Goal: Book appointment/travel/reservation

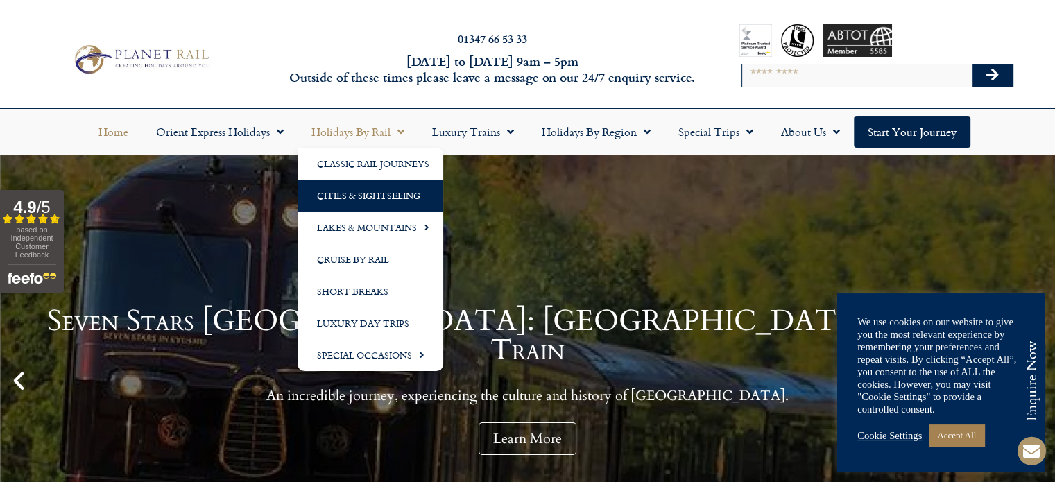
click at [374, 202] on link "Cities & Sightseeing" at bounding box center [370, 196] width 146 height 32
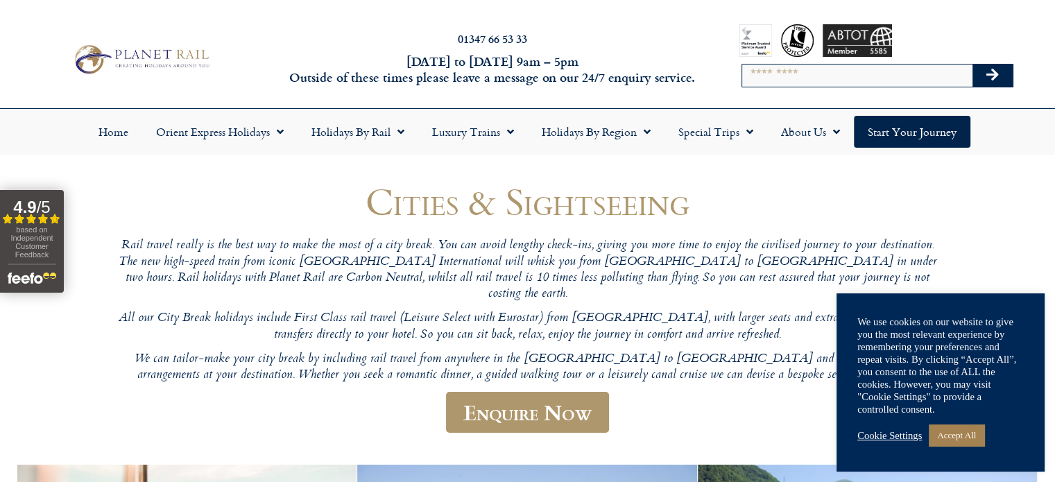
click at [901, 432] on link "Cookie Settings" at bounding box center [889, 435] width 64 height 12
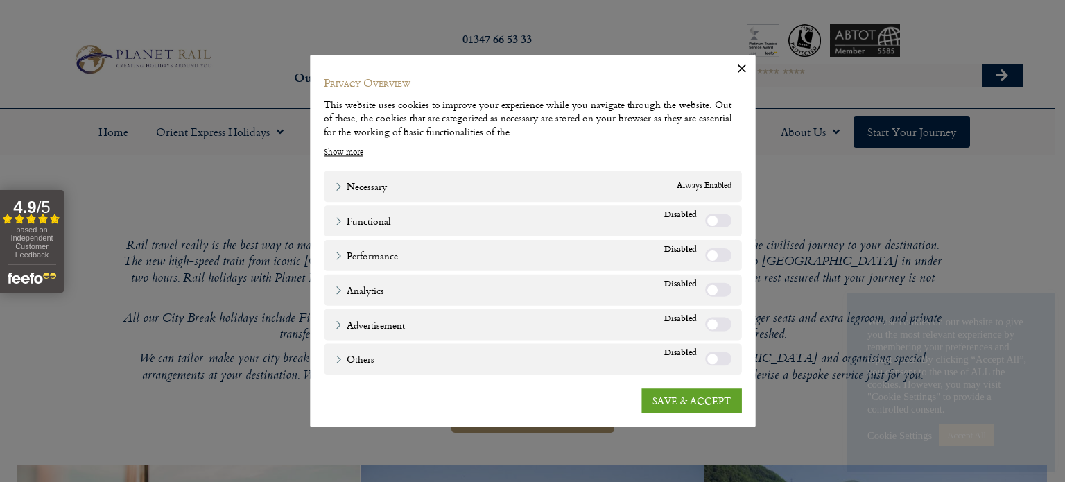
click at [711, 220] on label "Functional" at bounding box center [719, 221] width 26 height 14
click at [715, 258] on label "Performance" at bounding box center [719, 255] width 26 height 14
click at [724, 214] on label "Functional" at bounding box center [719, 221] width 26 height 14
click at [729, 249] on div "Performance" at bounding box center [719, 255] width 26 height 15
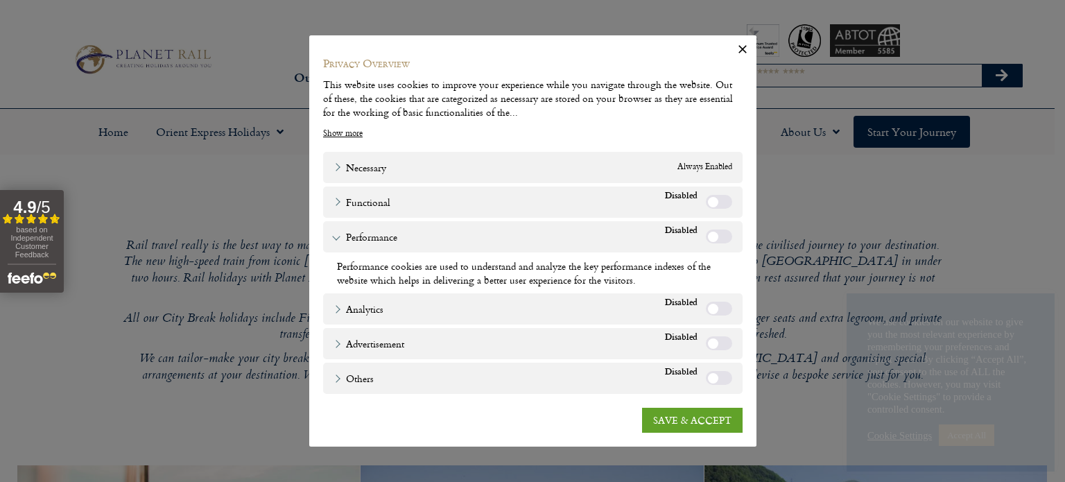
click at [723, 238] on label "Performance" at bounding box center [719, 237] width 26 height 14
click at [708, 419] on link "SAVE & ACCEPT" at bounding box center [692, 420] width 101 height 25
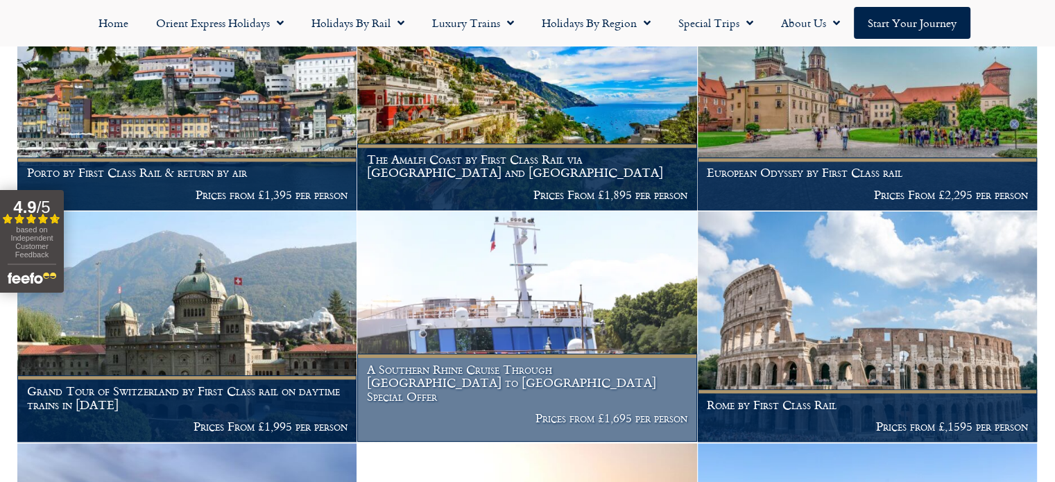
scroll to position [1179, 0]
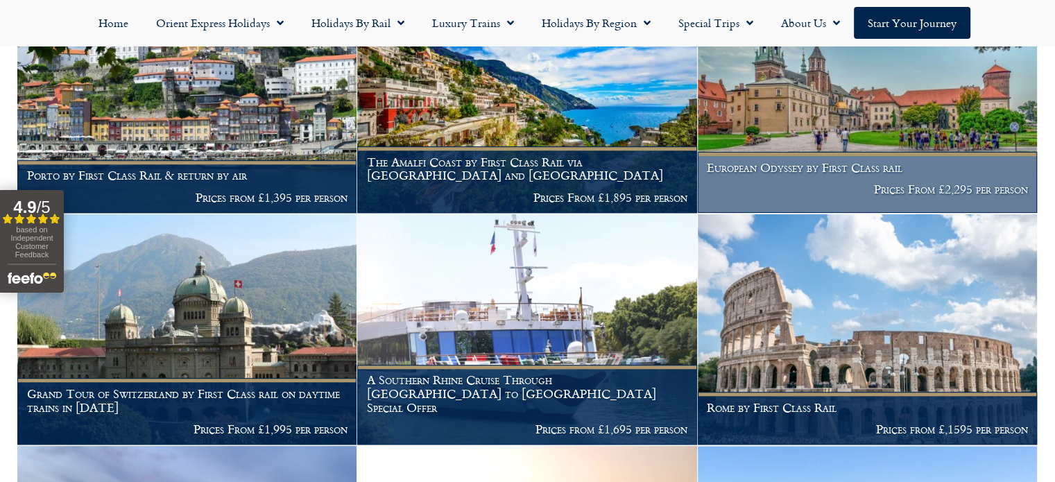
click at [816, 139] on img at bounding box center [867, 97] width 339 height 231
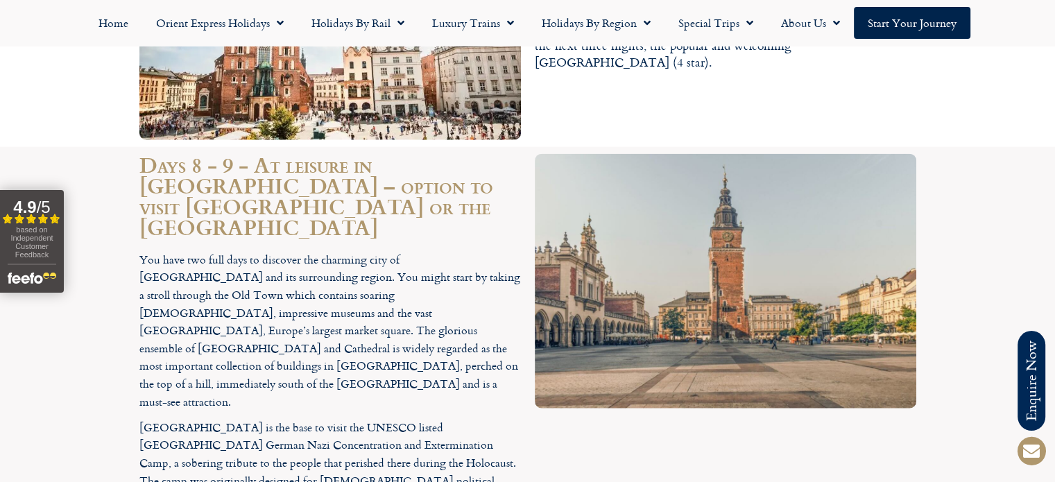
scroll to position [3190, 0]
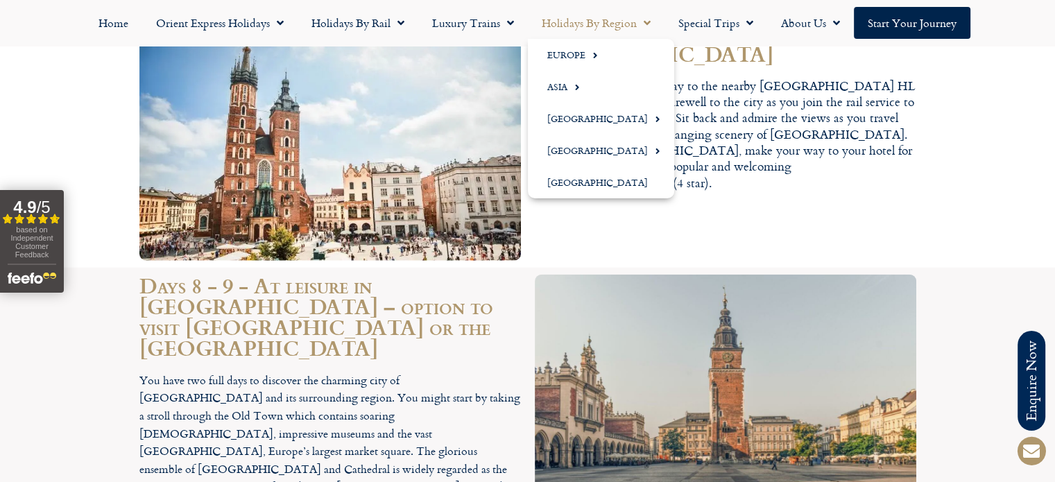
click at [646, 24] on span "Menu" at bounding box center [644, 22] width 14 height 25
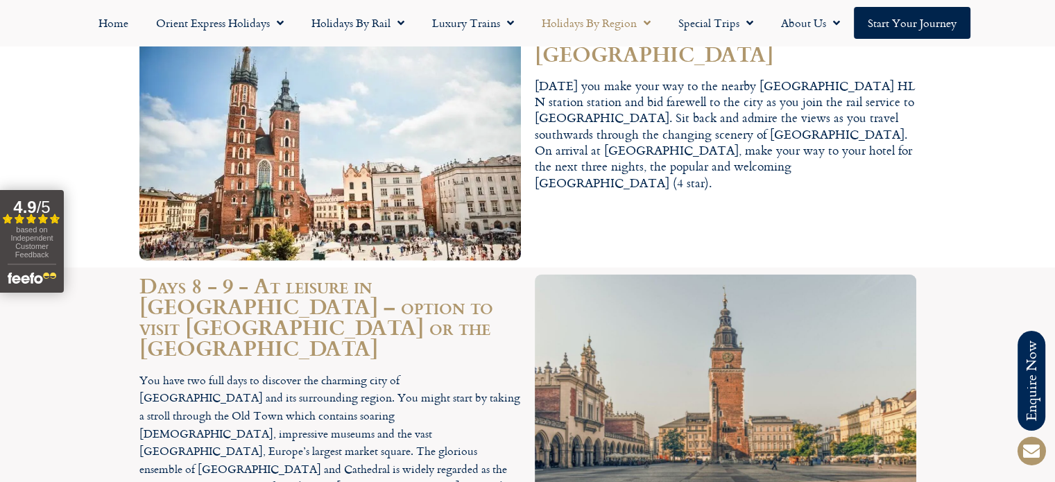
click at [646, 24] on span "Menu" at bounding box center [644, 22] width 14 height 25
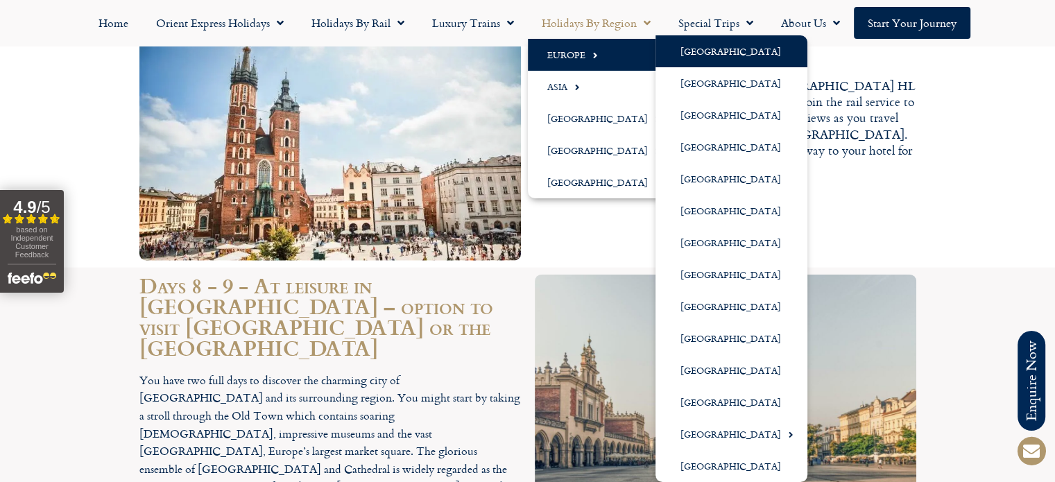
click at [690, 55] on link "[GEOGRAPHIC_DATA]" at bounding box center [731, 51] width 152 height 32
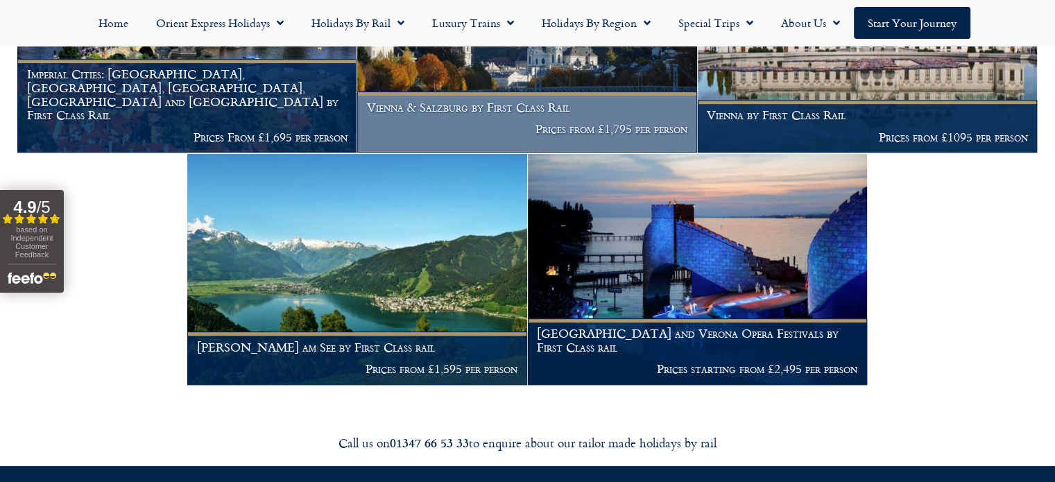
scroll to position [555, 0]
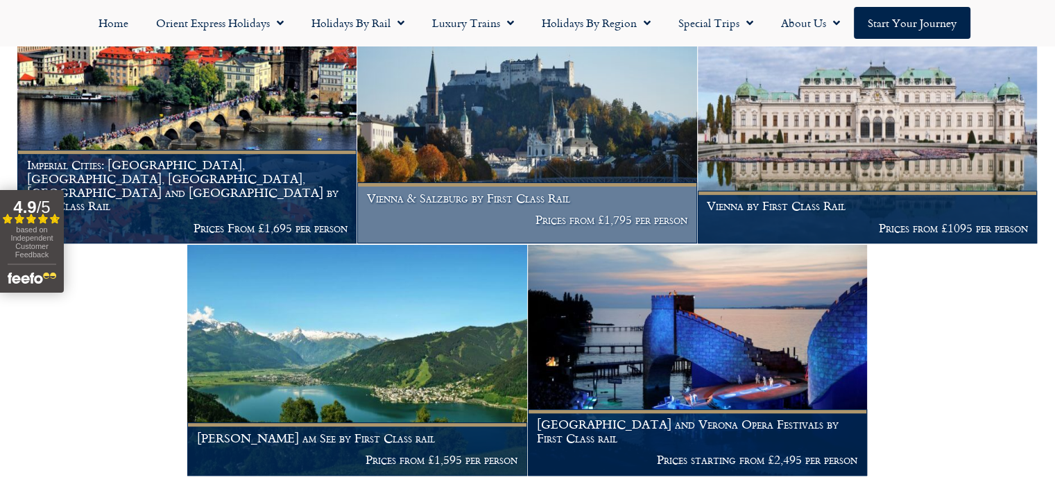
click at [546, 169] on img at bounding box center [526, 127] width 339 height 231
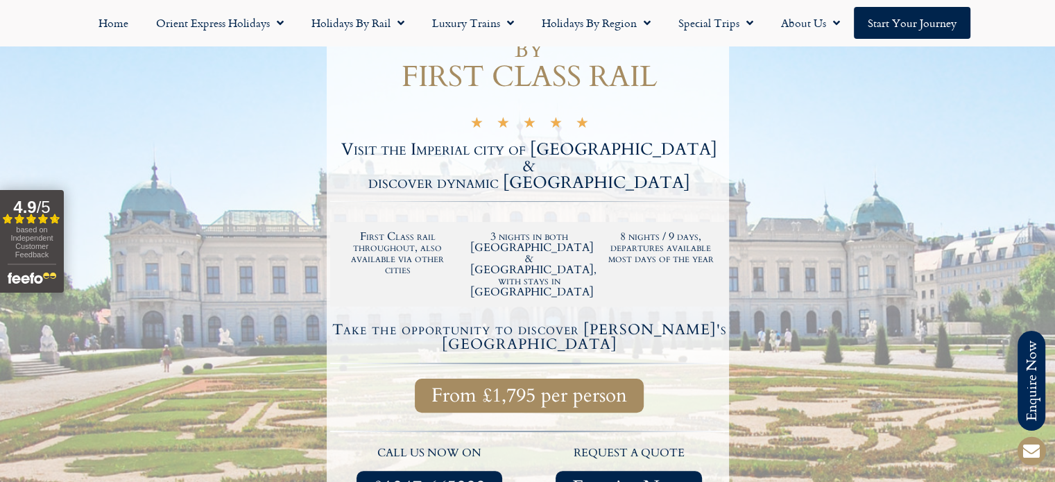
scroll to position [555, 0]
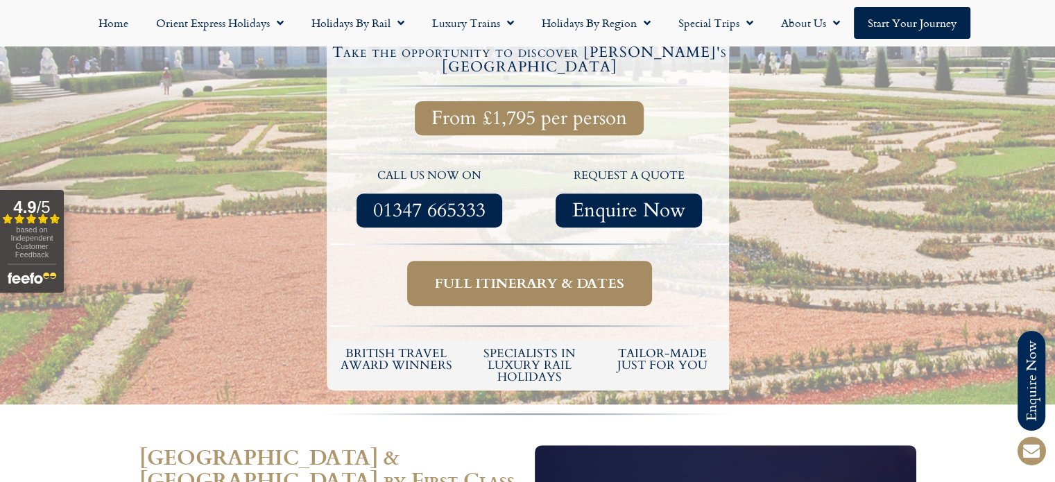
click at [35, 238] on span "based on Independent Customer Feedback" at bounding box center [31, 241] width 42 height 33
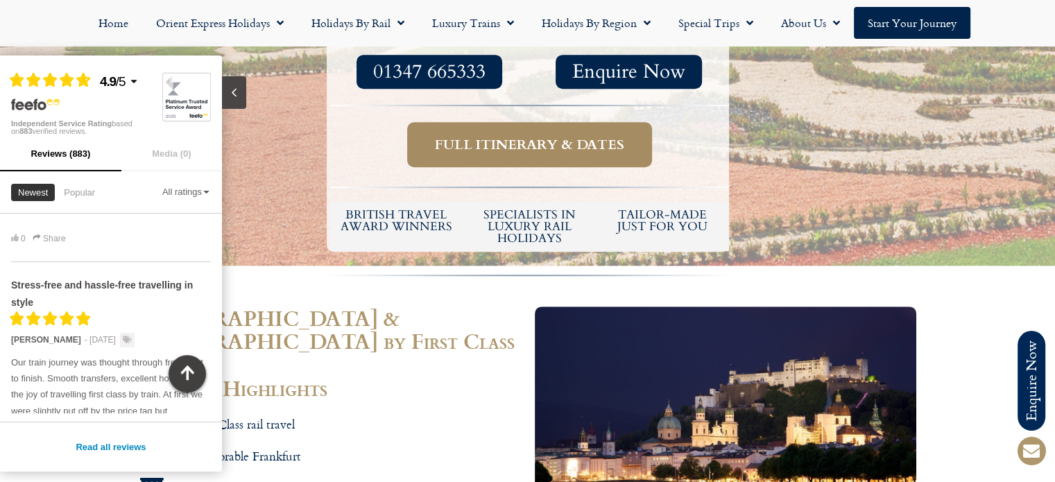
scroll to position [416, 0]
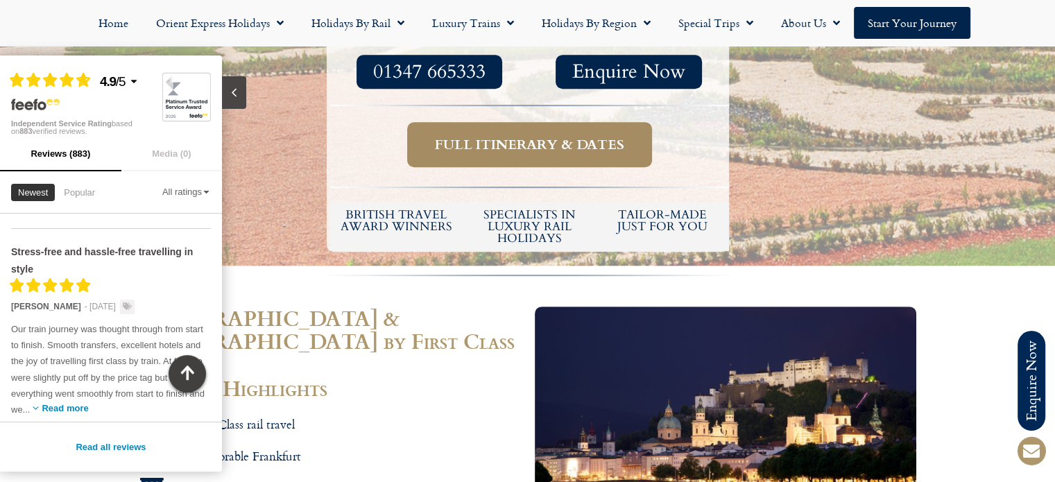
click at [372, 414] on li "First Class rail travel" at bounding box center [329, 427] width 381 height 26
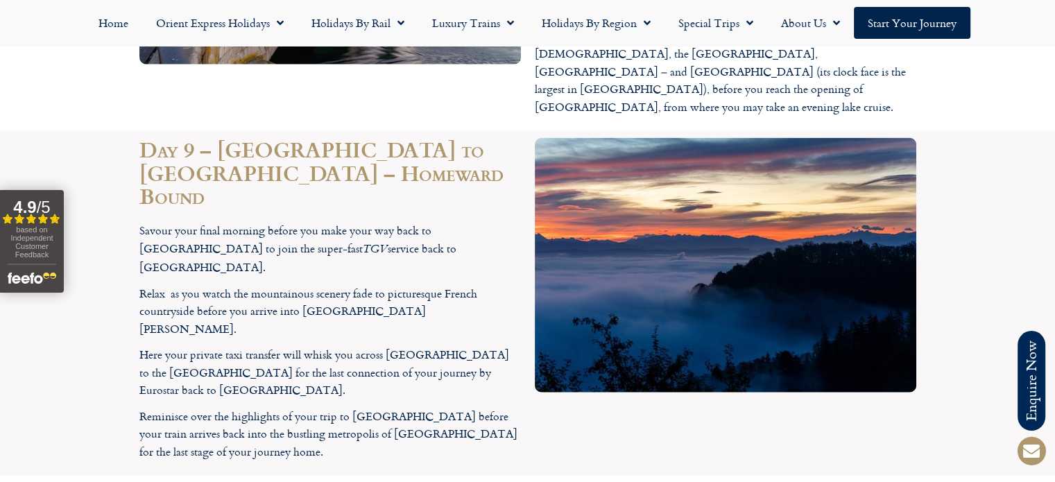
scroll to position [3328, 0]
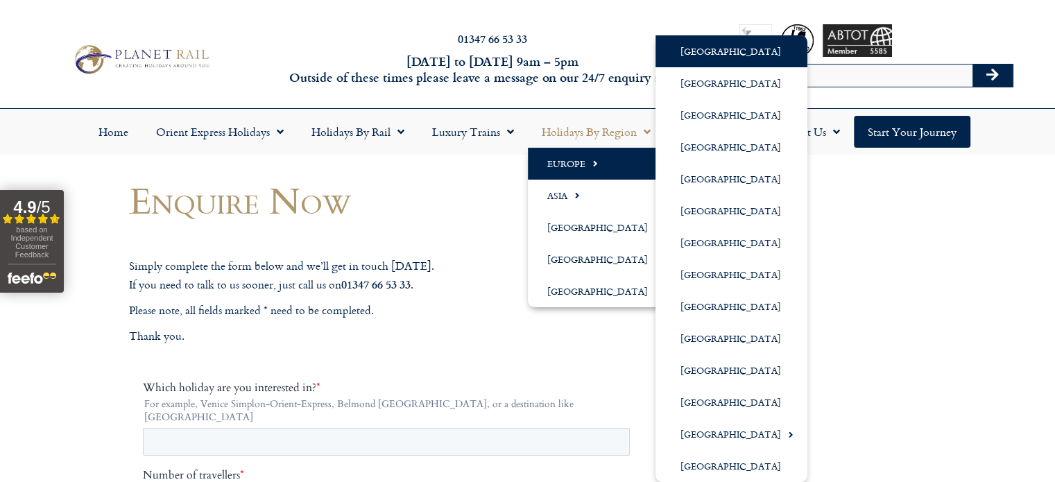
click at [725, 49] on link "[GEOGRAPHIC_DATA]" at bounding box center [731, 51] width 152 height 32
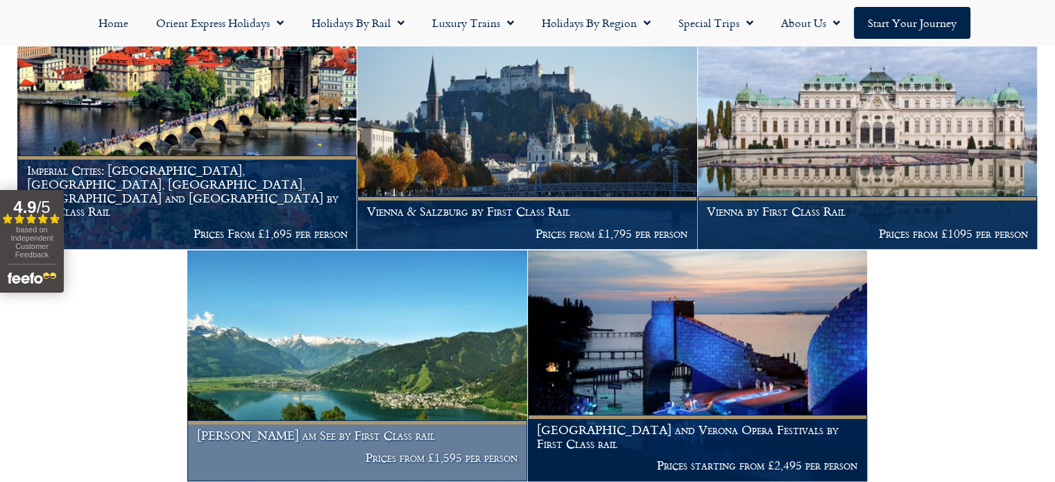
scroll to position [555, 0]
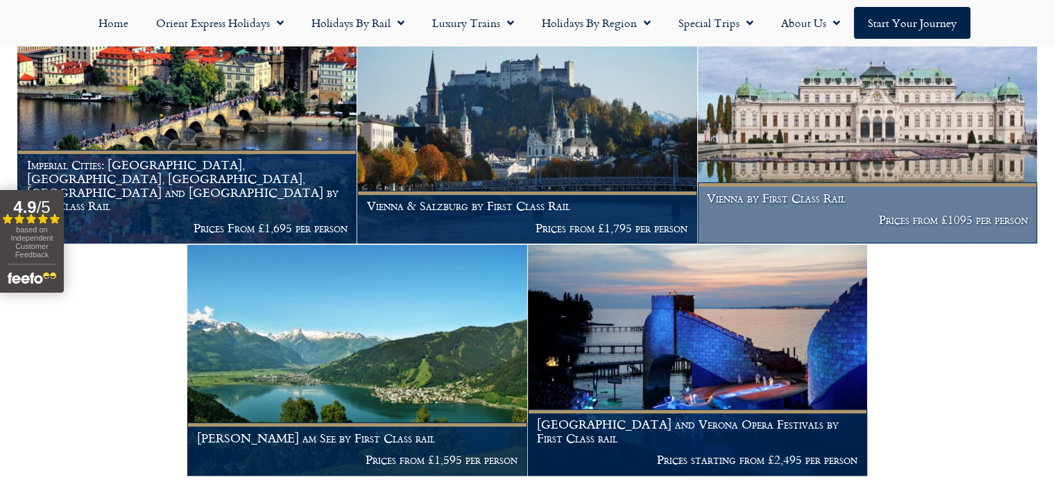
click at [838, 150] on img at bounding box center [867, 127] width 339 height 231
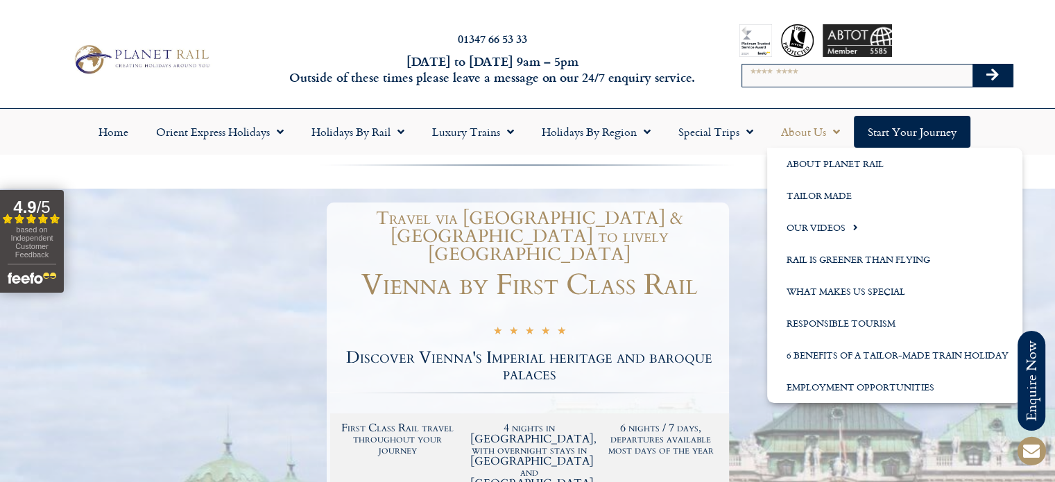
click at [818, 133] on link "About Us" at bounding box center [810, 132] width 87 height 32
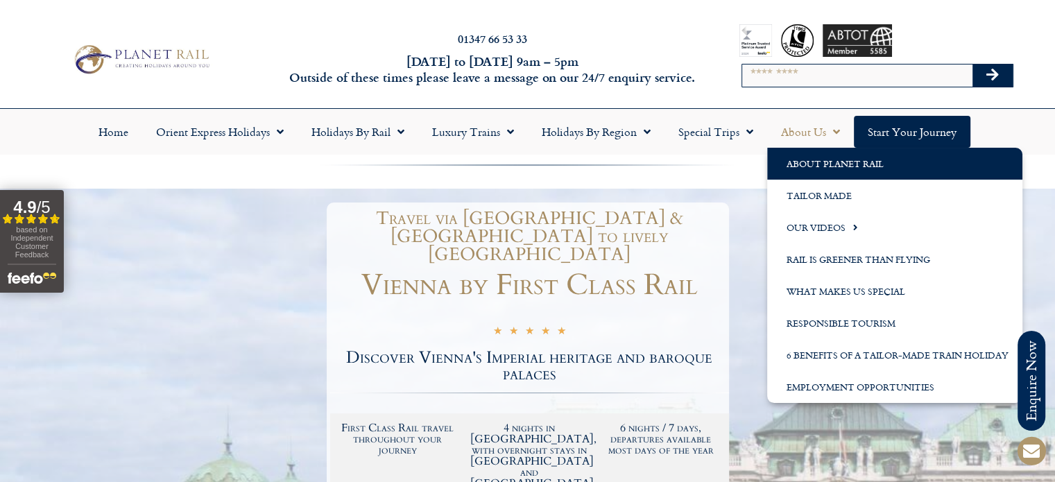
click at [821, 164] on link "About Planet Rail" at bounding box center [894, 164] width 255 height 32
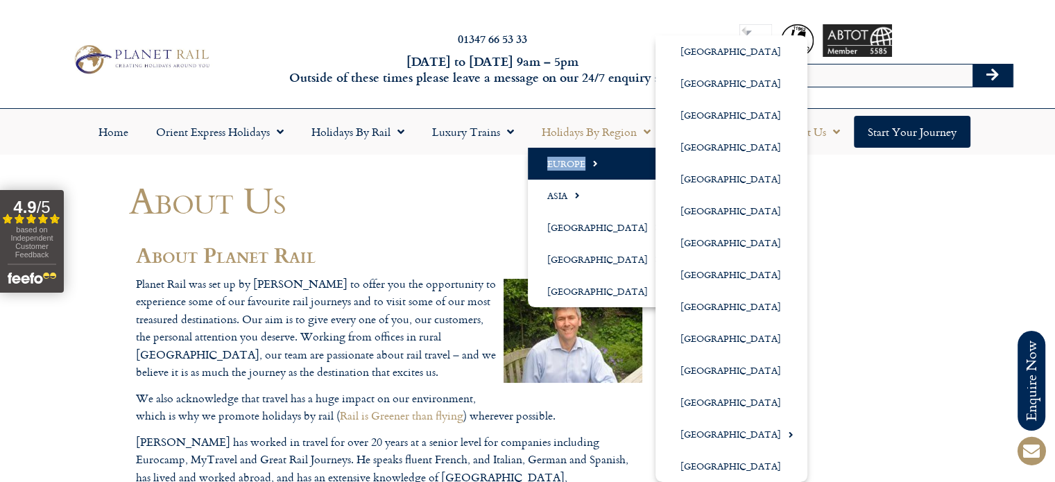
drag, startPoint x: 646, startPoint y: 130, endPoint x: 602, endPoint y: 168, distance: 58.5
click at [602, 148] on li "Holidays by Region Europe Austria Belgium Croatia Czech Republic France Germany…" at bounding box center [596, 132] width 137 height 32
click at [582, 167] on link "Europe" at bounding box center [601, 164] width 146 height 32
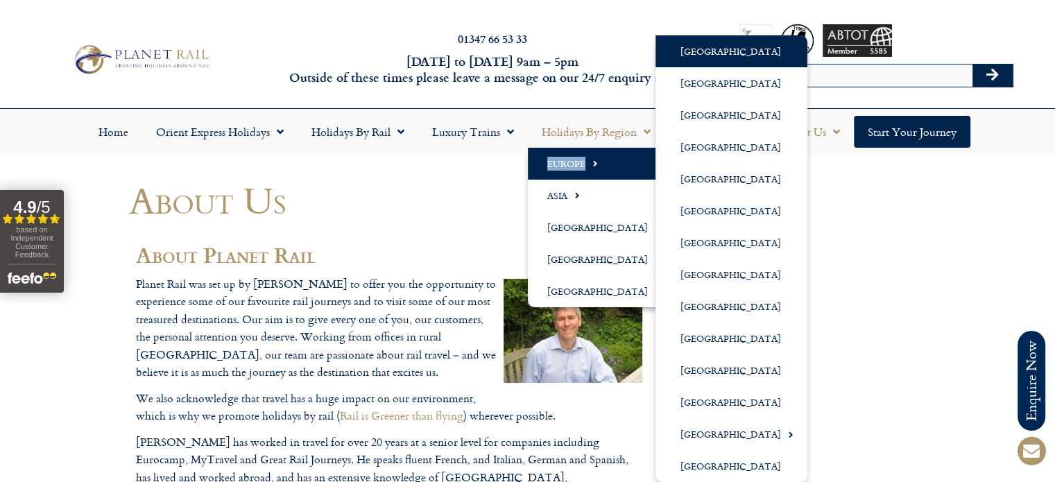
click at [709, 55] on link "[GEOGRAPHIC_DATA]" at bounding box center [731, 51] width 152 height 32
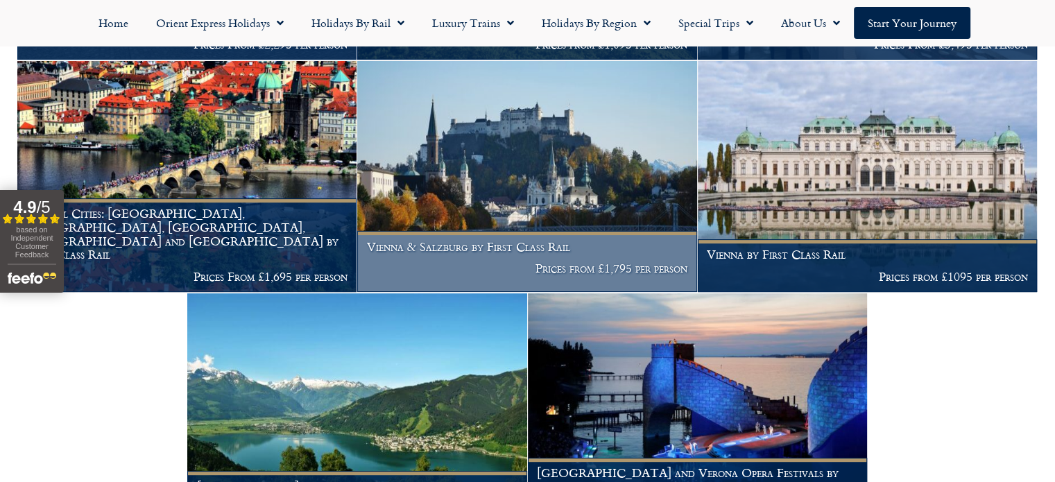
scroll to position [645, 0]
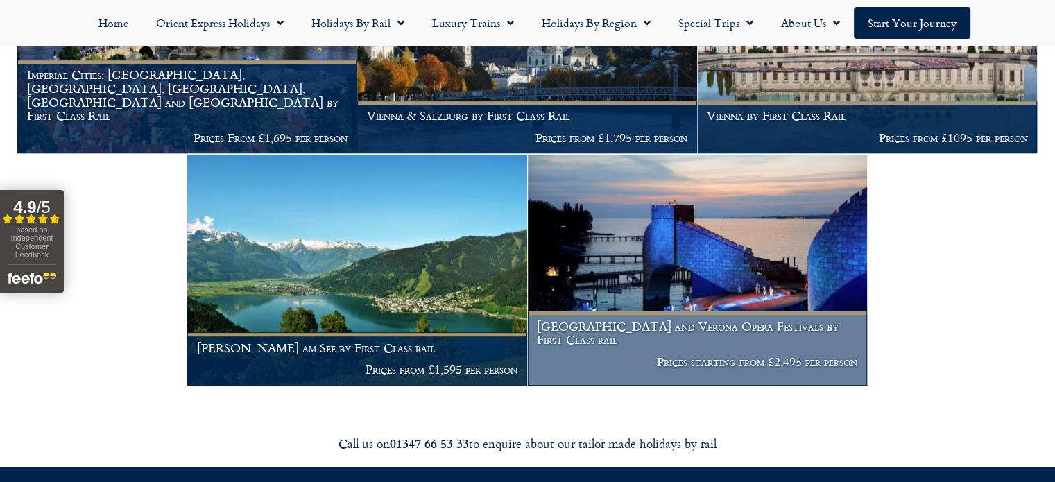
click at [632, 277] on img at bounding box center [697, 270] width 339 height 231
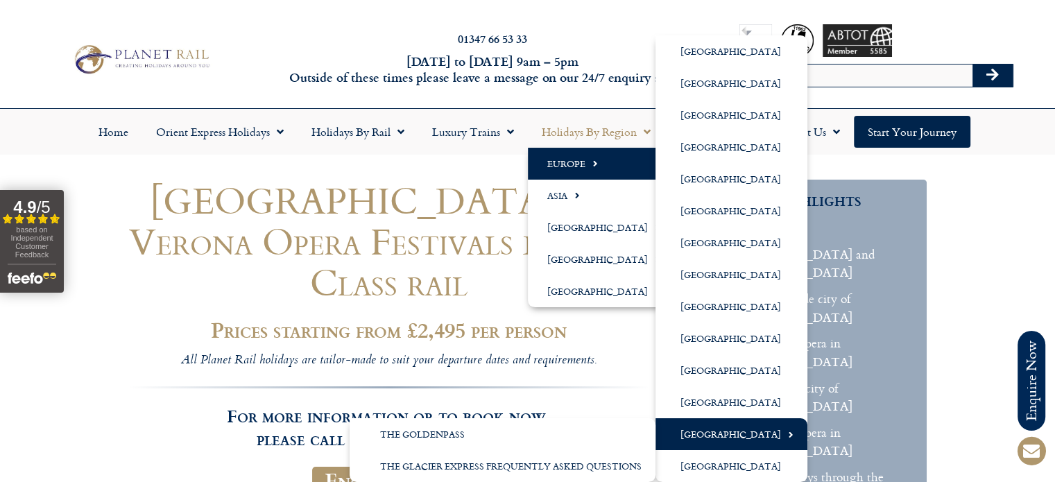
drag, startPoint x: 720, startPoint y: 435, endPoint x: 716, endPoint y: 426, distance: 9.3
click at [719, 433] on link "[GEOGRAPHIC_DATA]" at bounding box center [731, 434] width 152 height 32
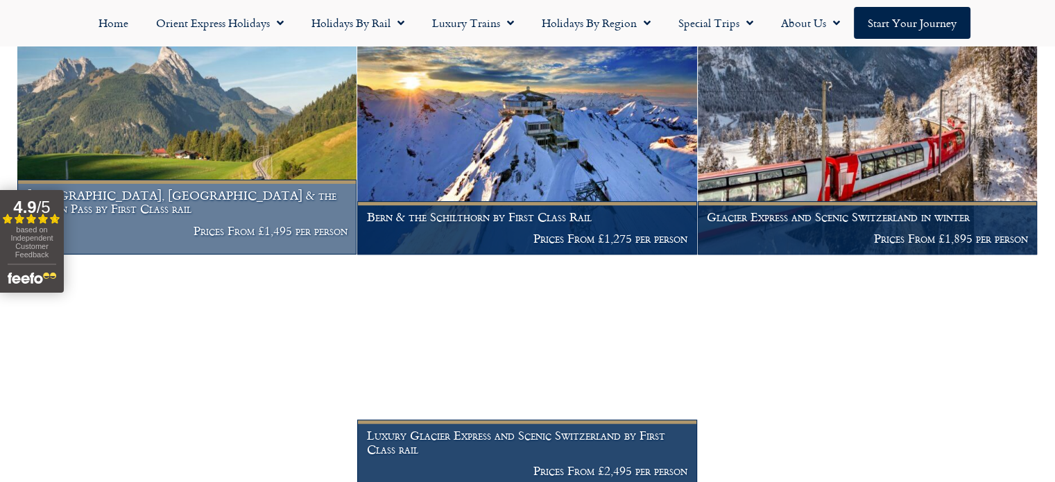
scroll to position [1040, 0]
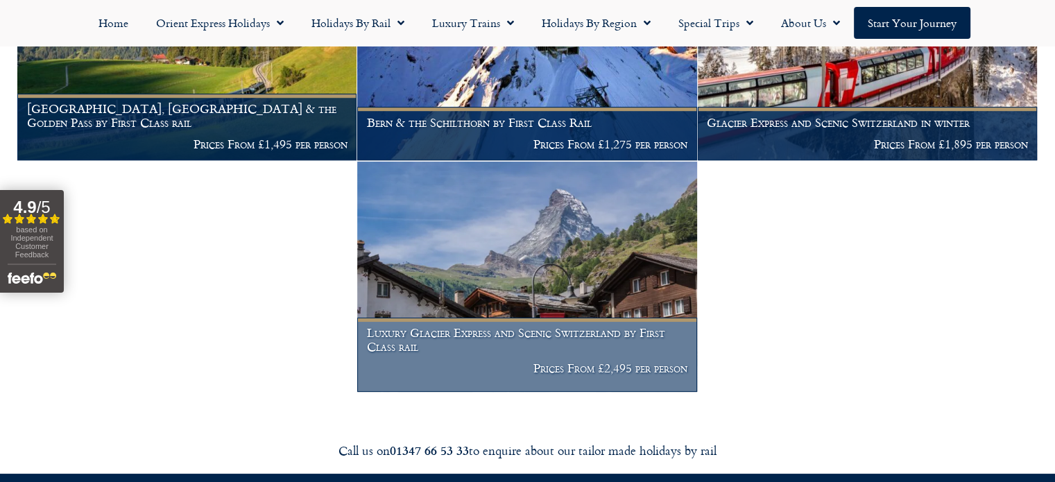
click at [505, 192] on img at bounding box center [526, 277] width 339 height 231
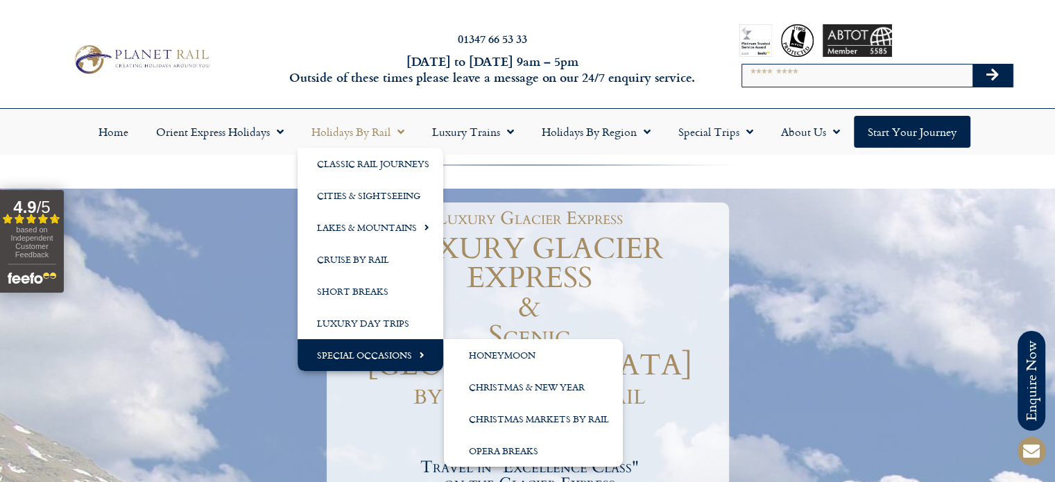
click at [361, 356] on link "Special Occasions" at bounding box center [370, 355] width 146 height 32
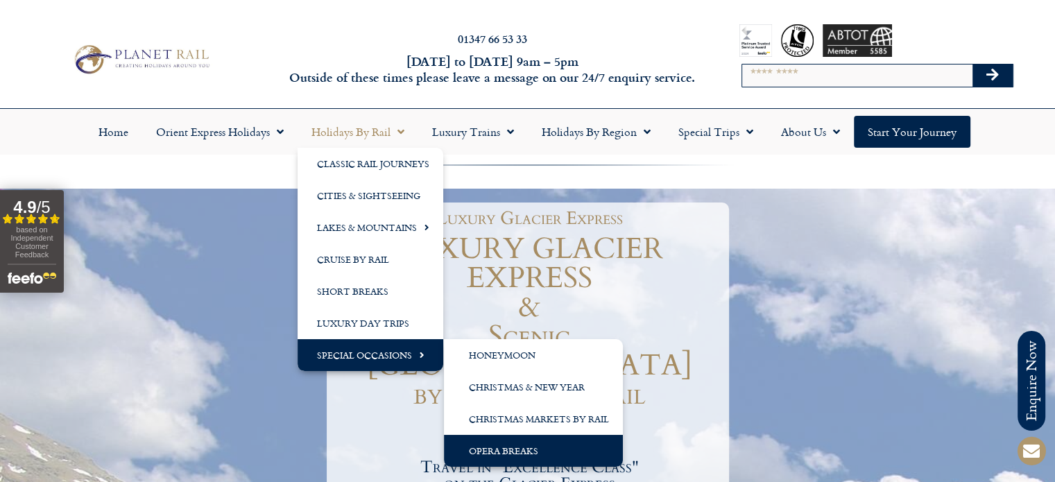
click at [491, 451] on link "Opera Breaks" at bounding box center [533, 451] width 179 height 32
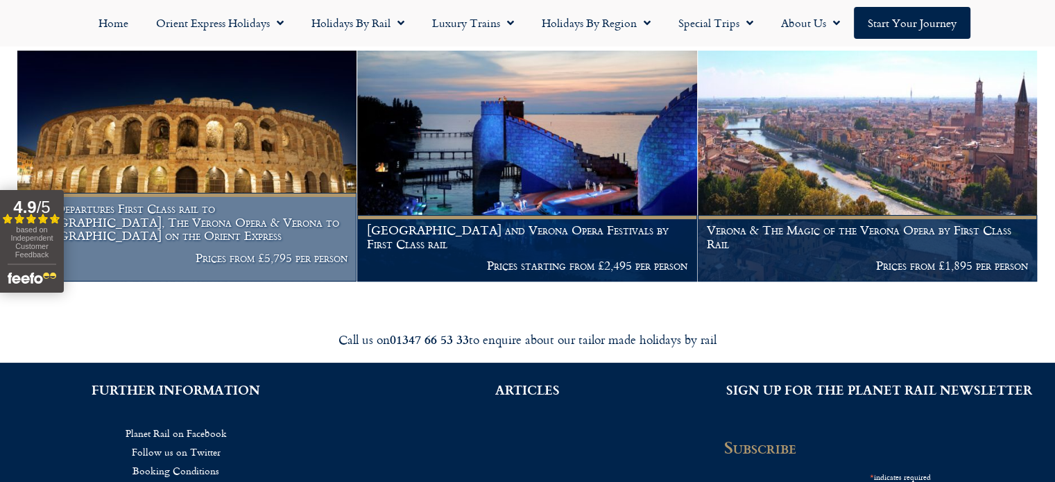
scroll to position [277, 0]
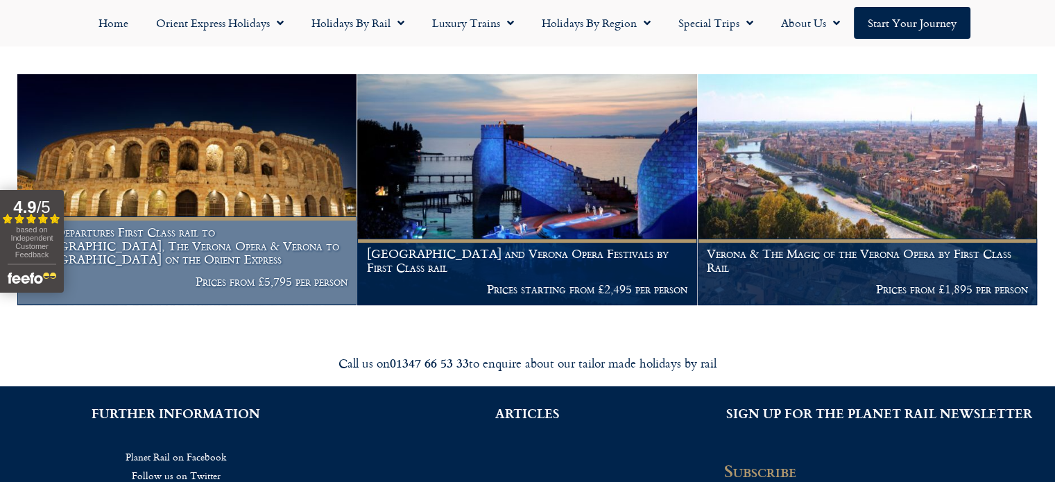
click at [241, 209] on img at bounding box center [186, 189] width 339 height 231
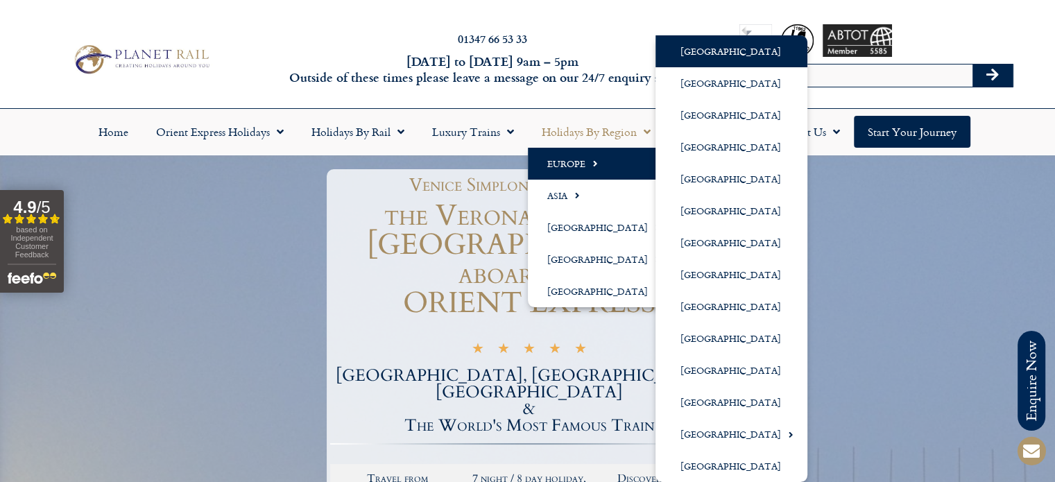
click at [699, 50] on link "[GEOGRAPHIC_DATA]" at bounding box center [731, 51] width 152 height 32
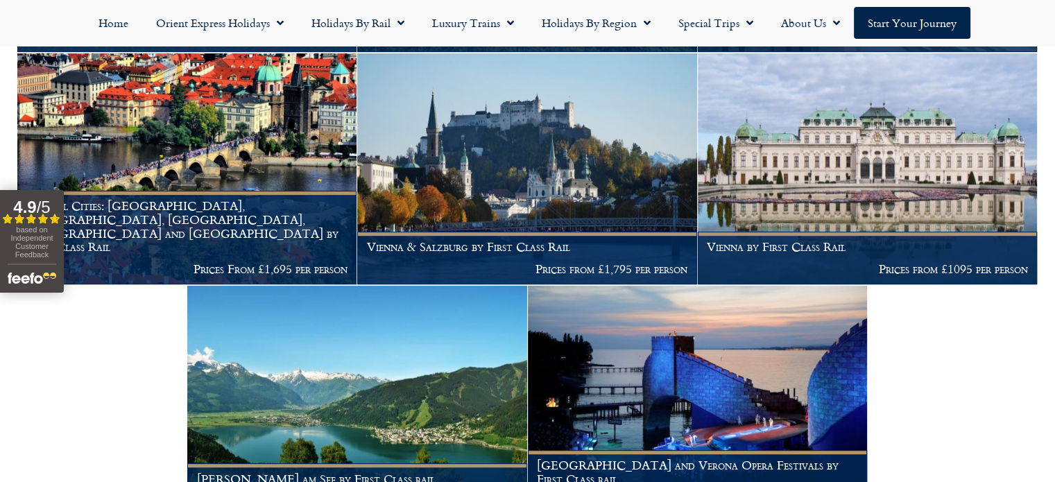
scroll to position [555, 0]
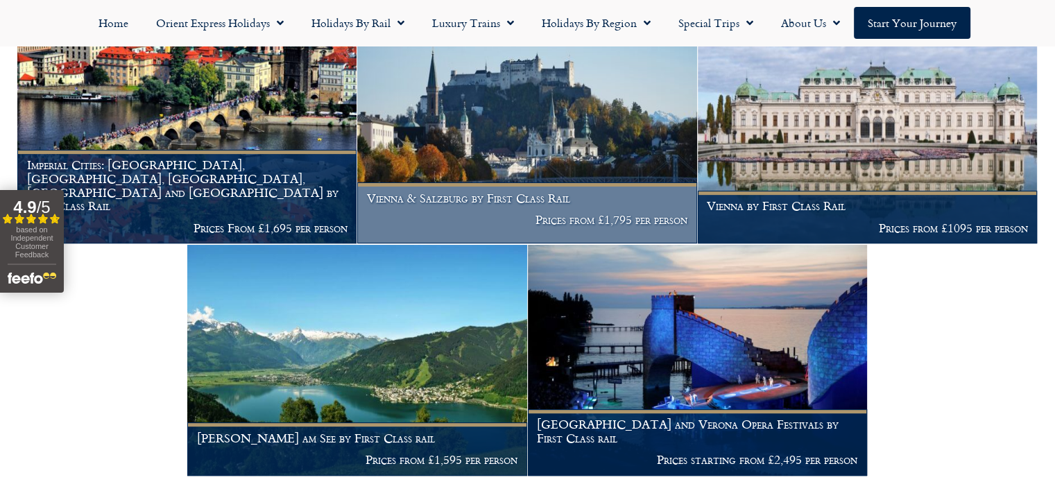
click at [569, 139] on img at bounding box center [526, 127] width 339 height 231
